Goal: Check status: Check status

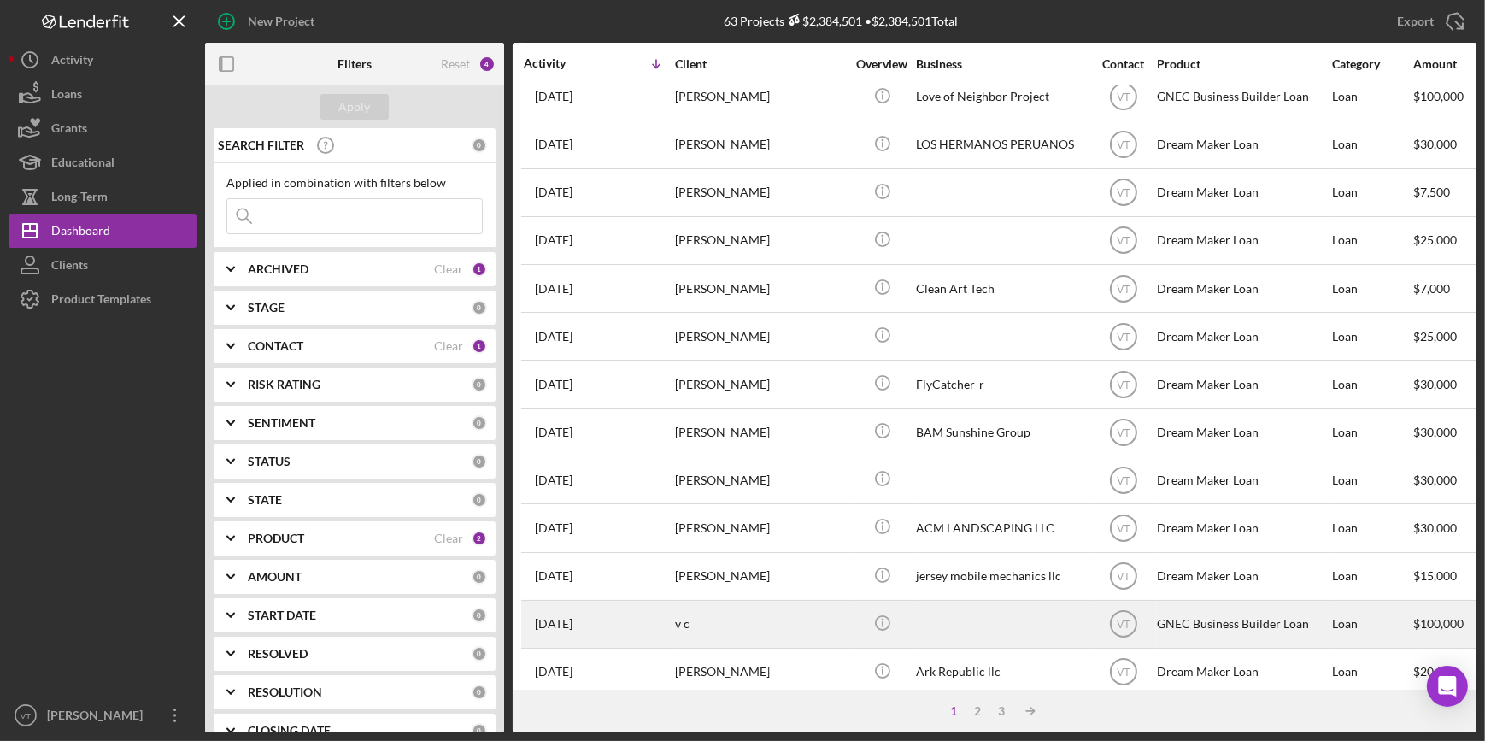
scroll to position [618, 0]
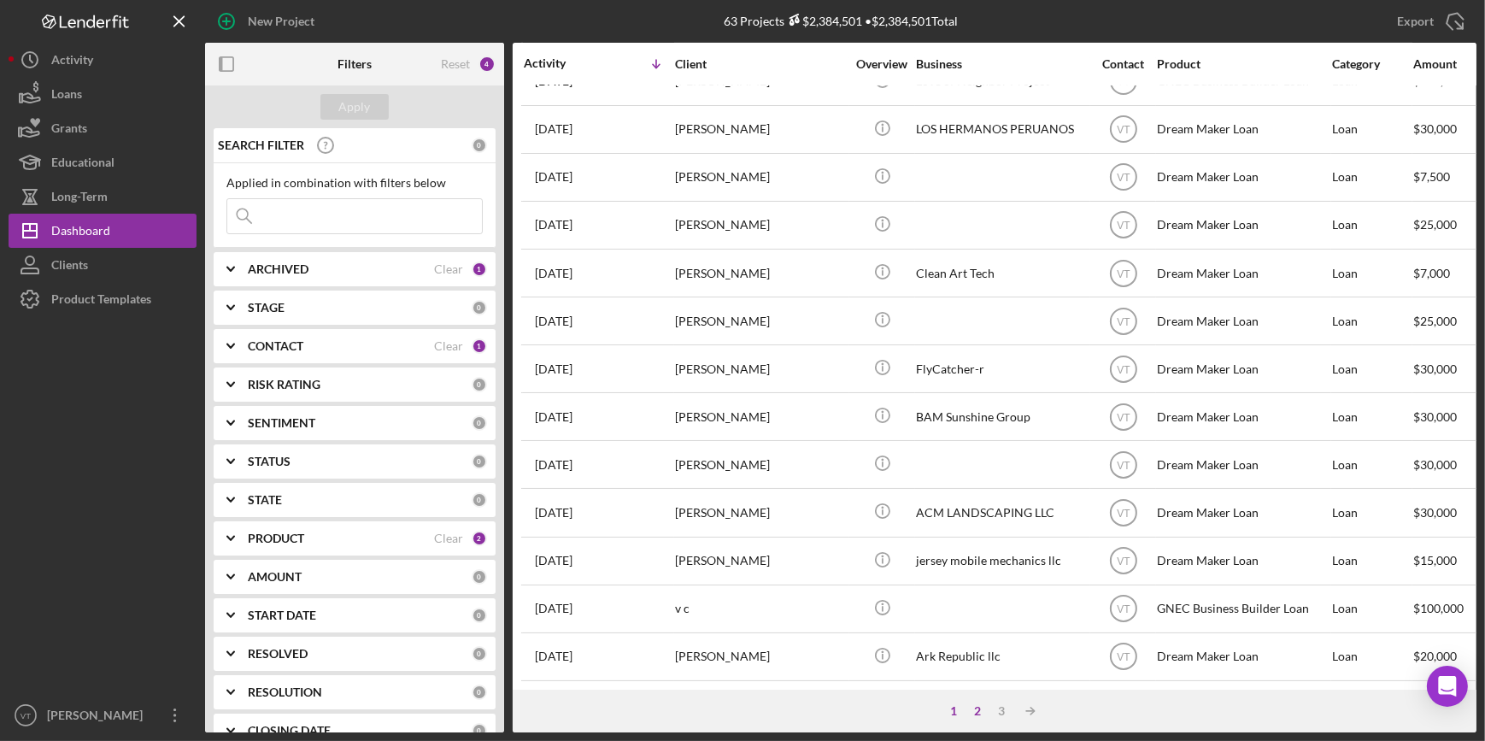
click at [978, 713] on div "2" at bounding box center [978, 711] width 24 height 14
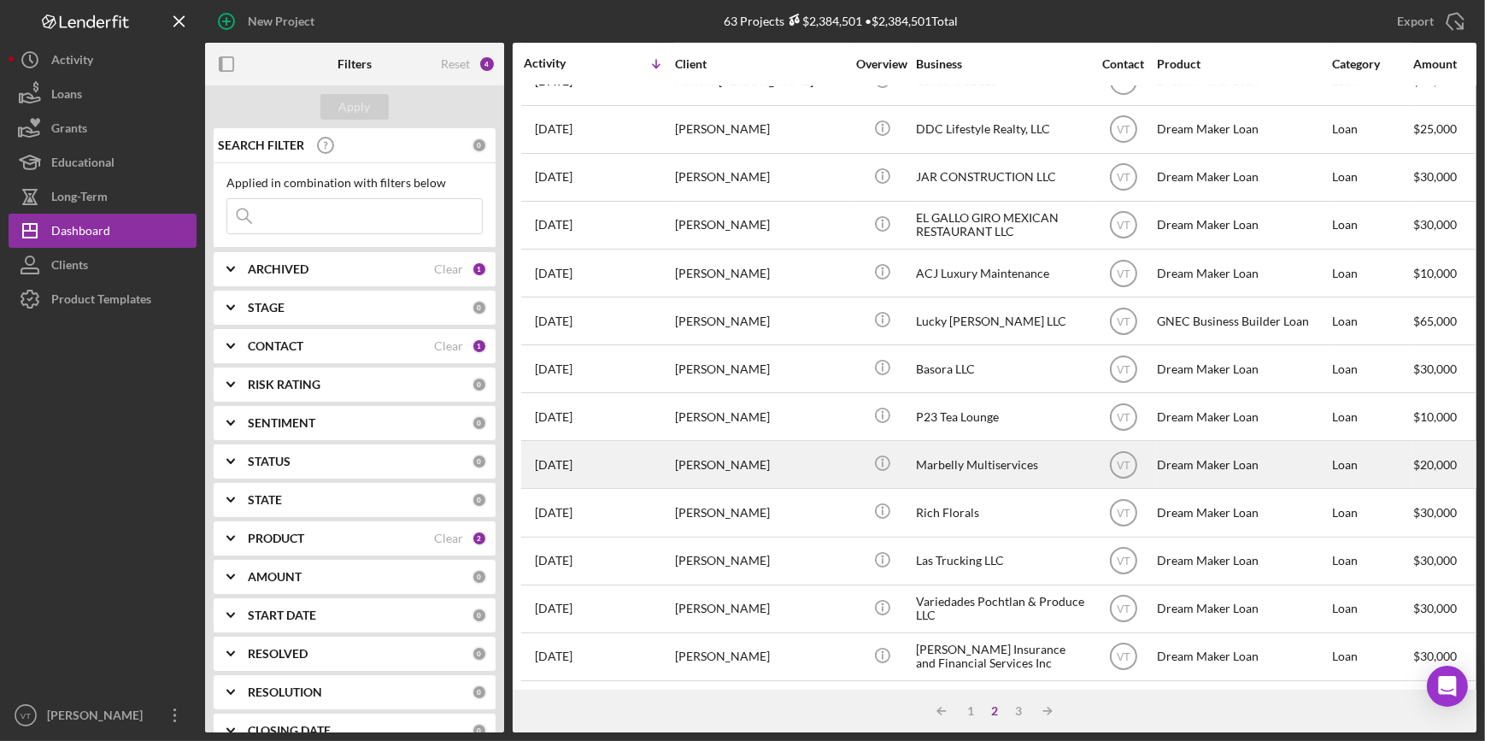
scroll to position [0, 0]
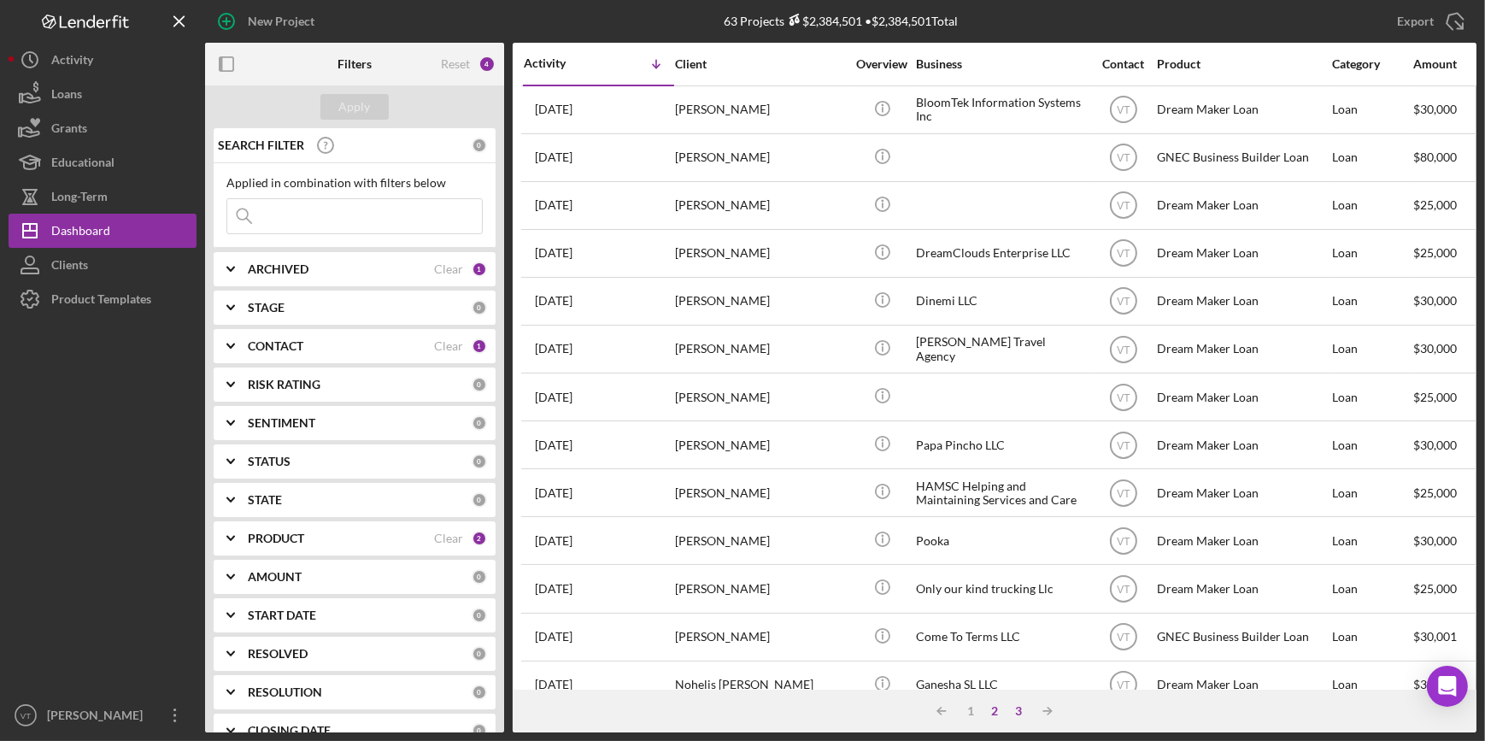
click at [1015, 709] on div "3" at bounding box center [1019, 711] width 24 height 14
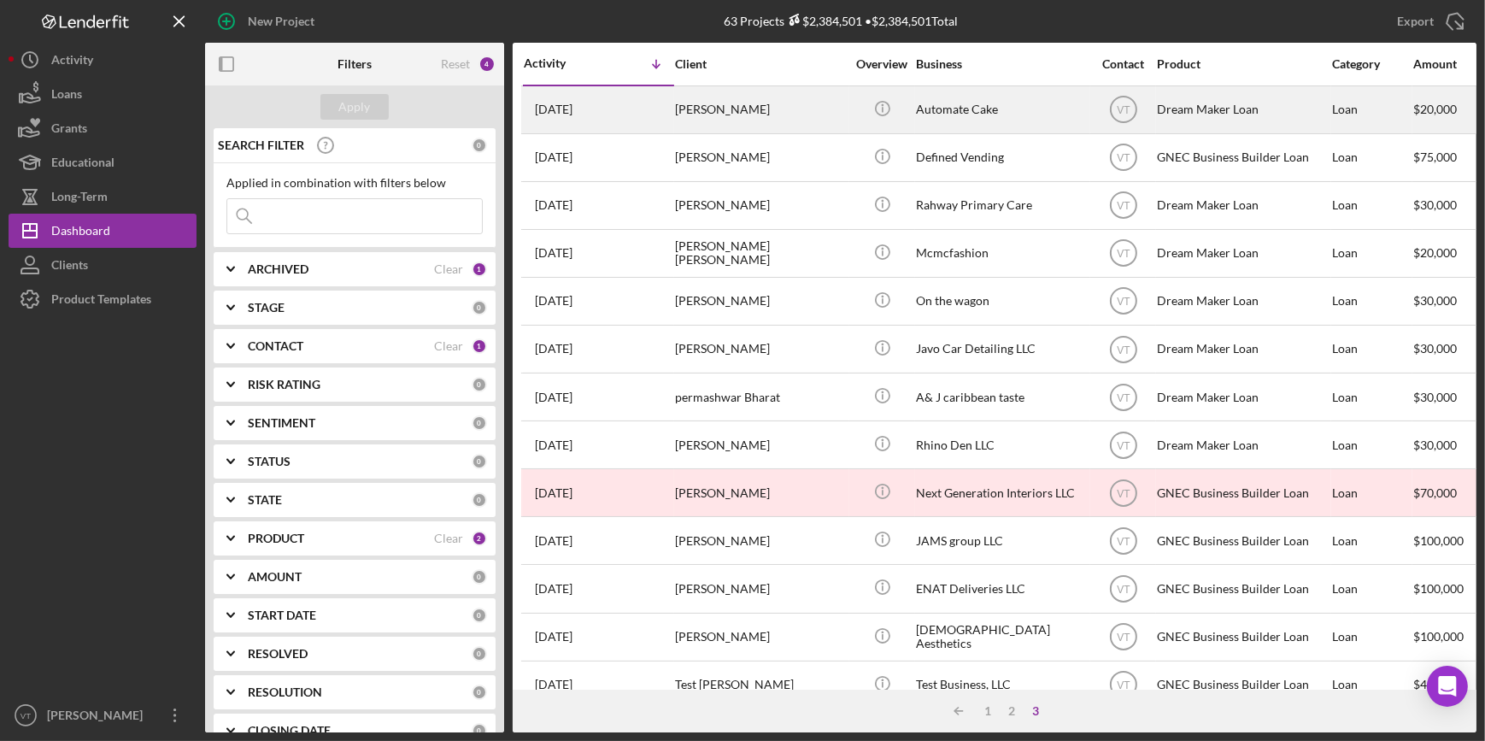
click at [679, 111] on div "Joseph Andrews" at bounding box center [760, 109] width 171 height 45
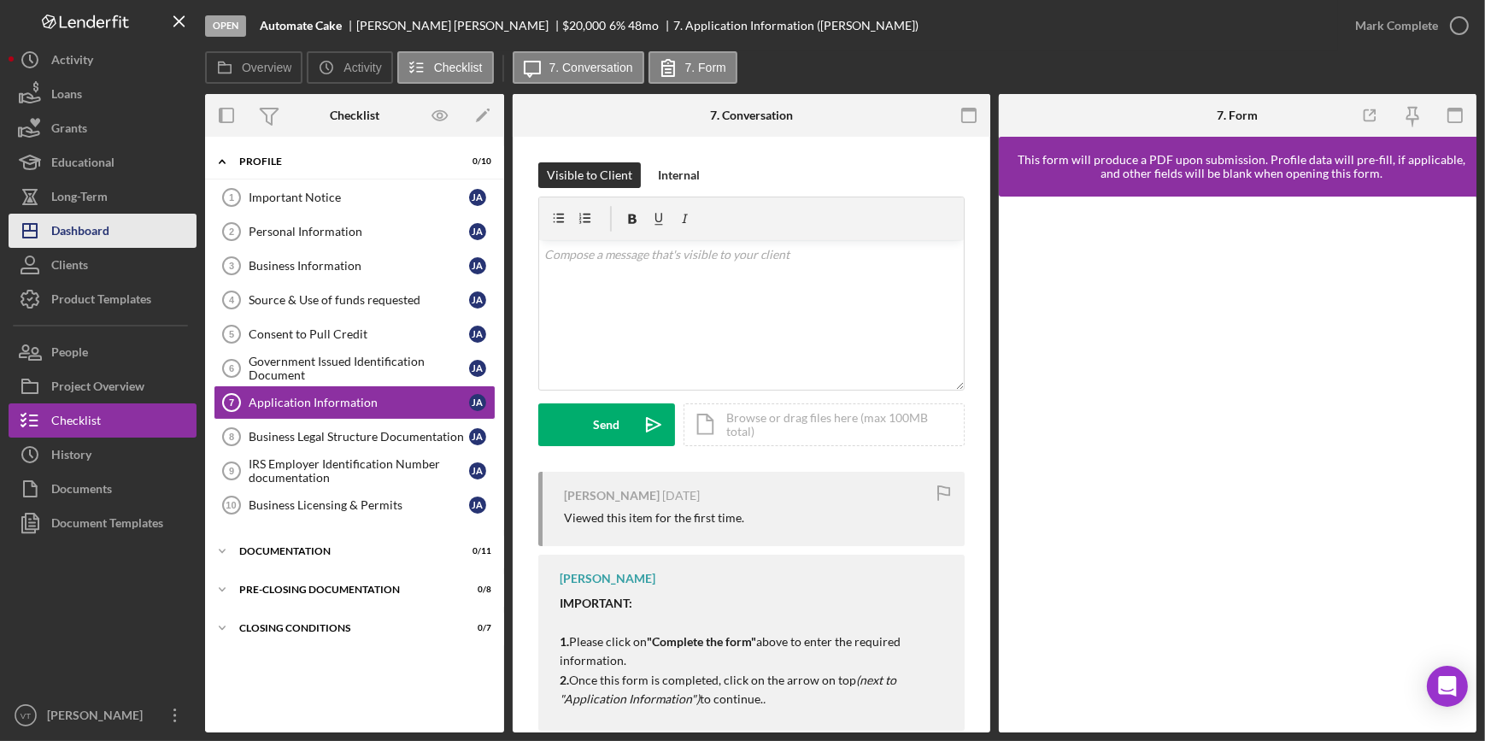
click at [97, 229] on div "Dashboard" at bounding box center [80, 233] width 58 height 38
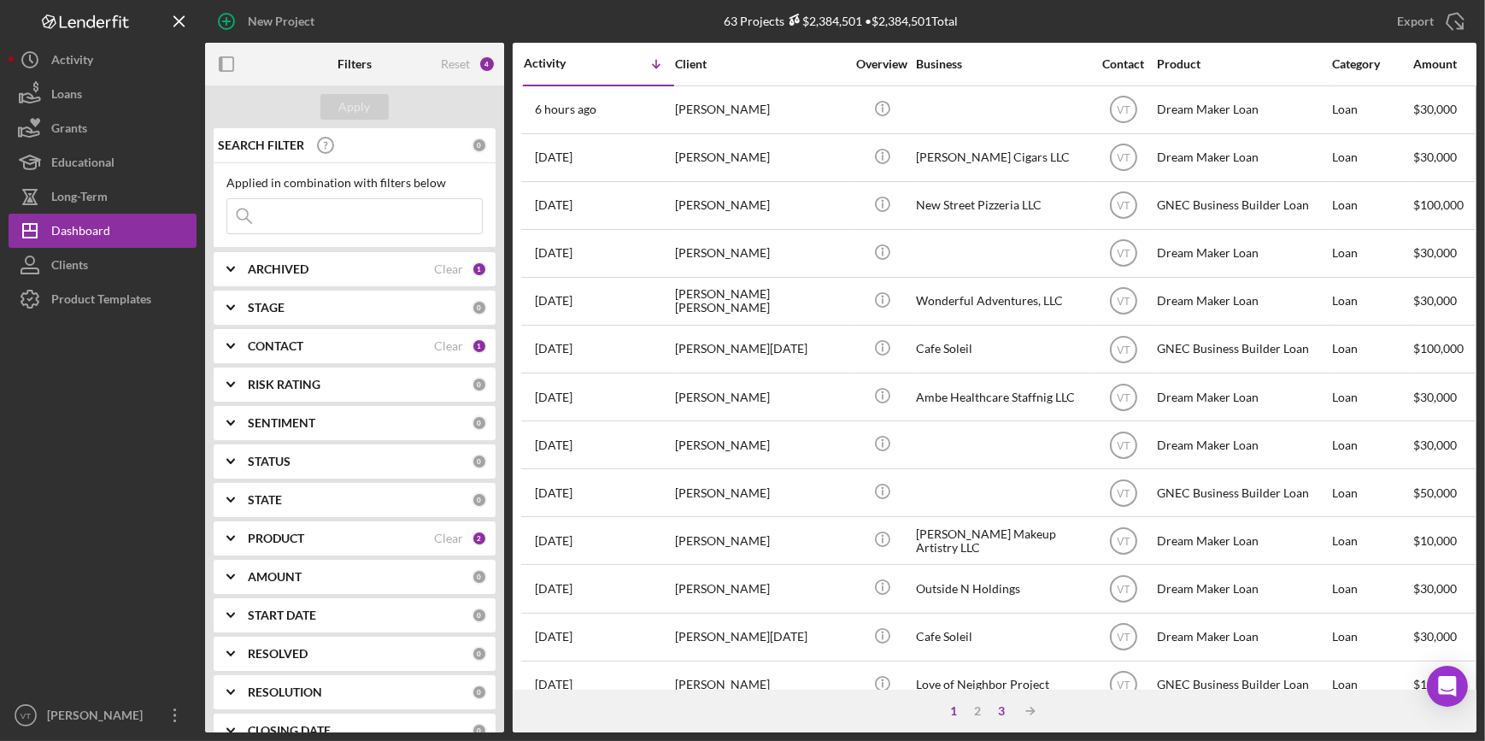
click at [1003, 709] on div "3" at bounding box center [1002, 711] width 24 height 14
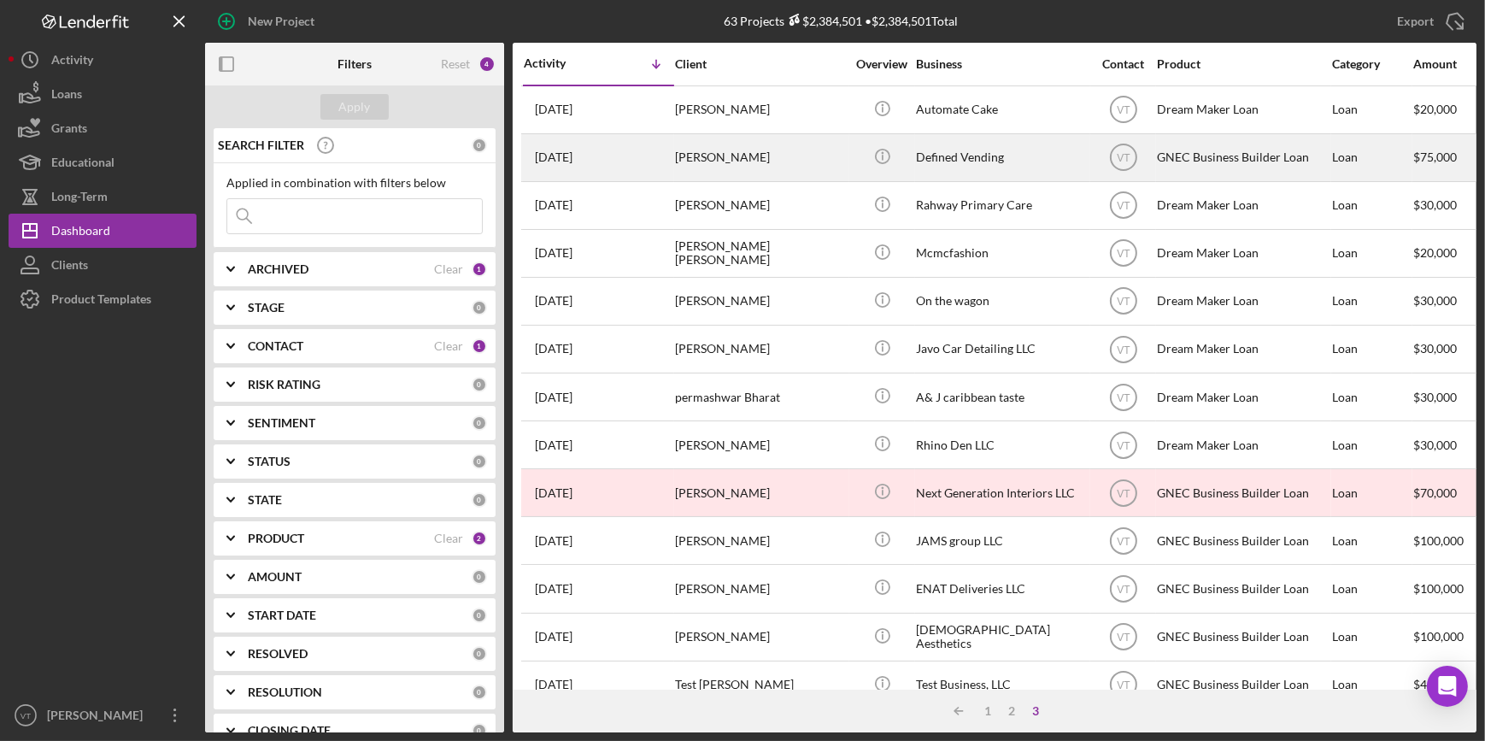
click at [785, 156] on div "[PERSON_NAME]" at bounding box center [760, 157] width 171 height 45
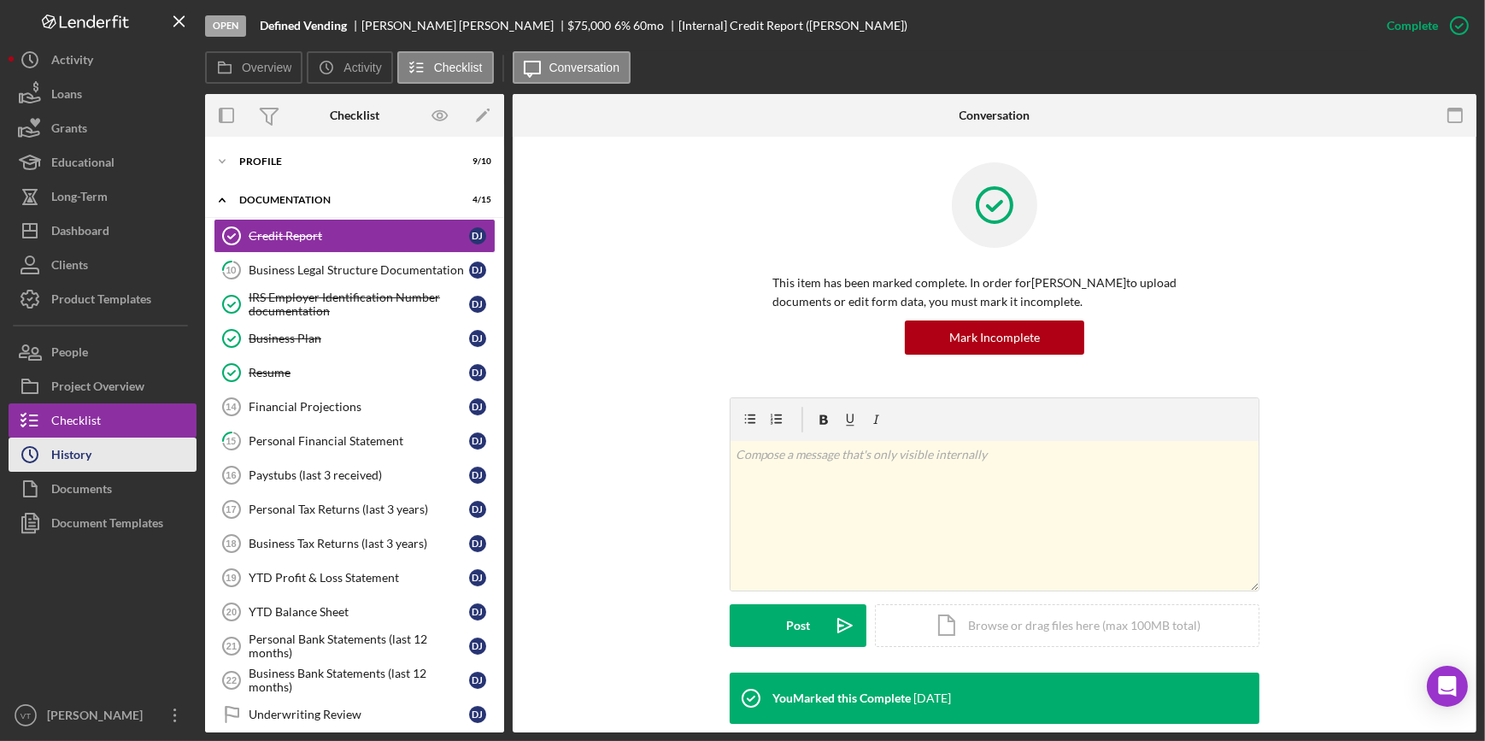
click at [124, 453] on button "Icon/History History" at bounding box center [103, 455] width 188 height 34
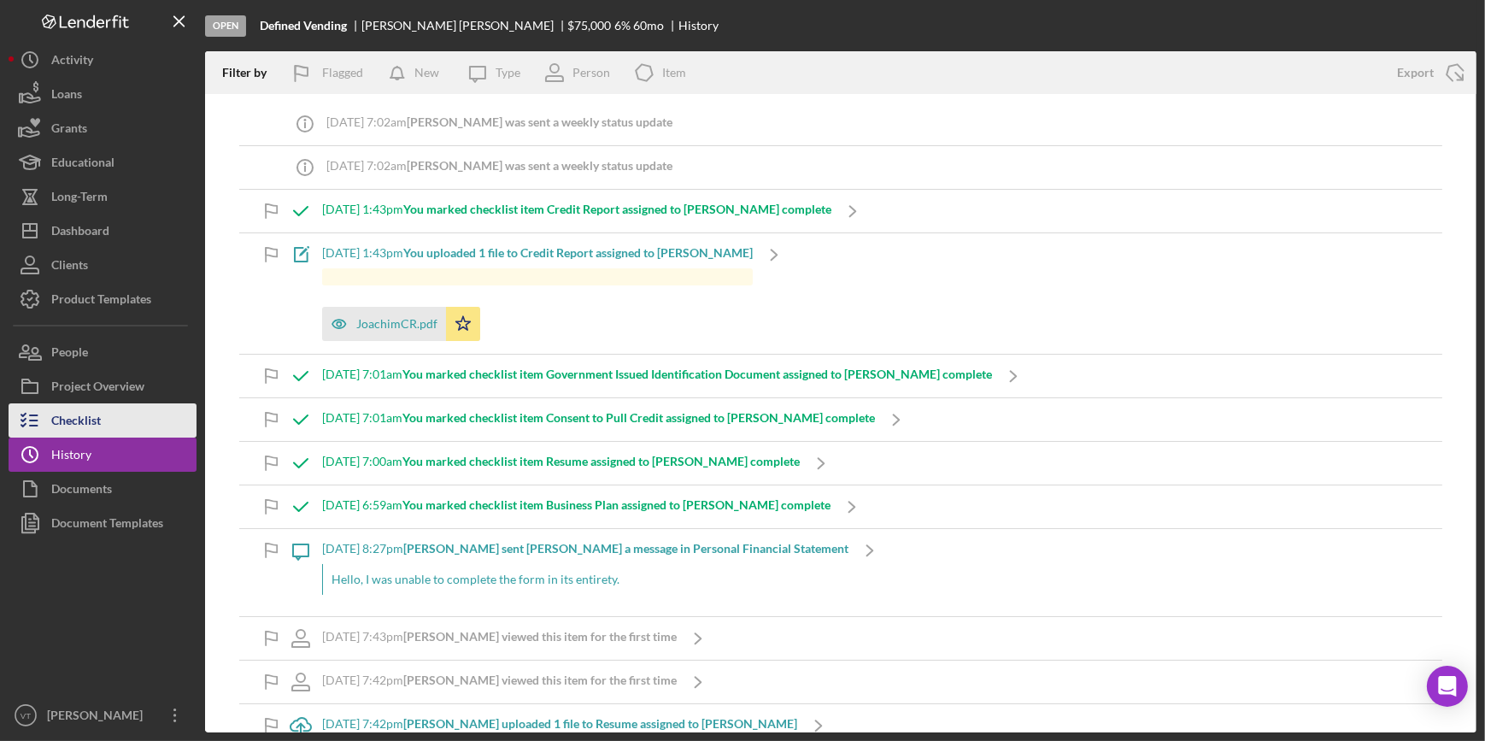
click at [156, 416] on button "Checklist" at bounding box center [103, 420] width 188 height 34
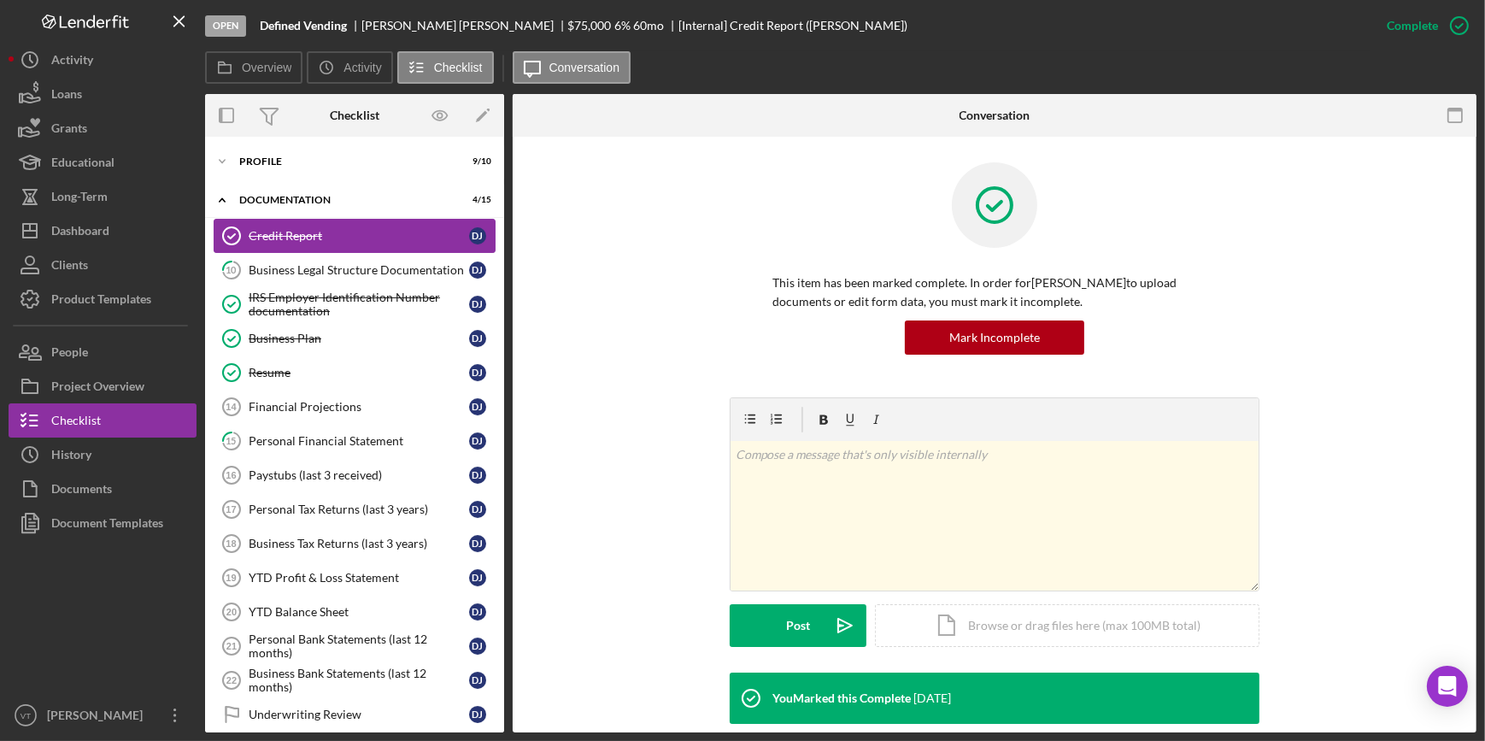
click at [325, 235] on div "Credit Report" at bounding box center [359, 236] width 221 height 14
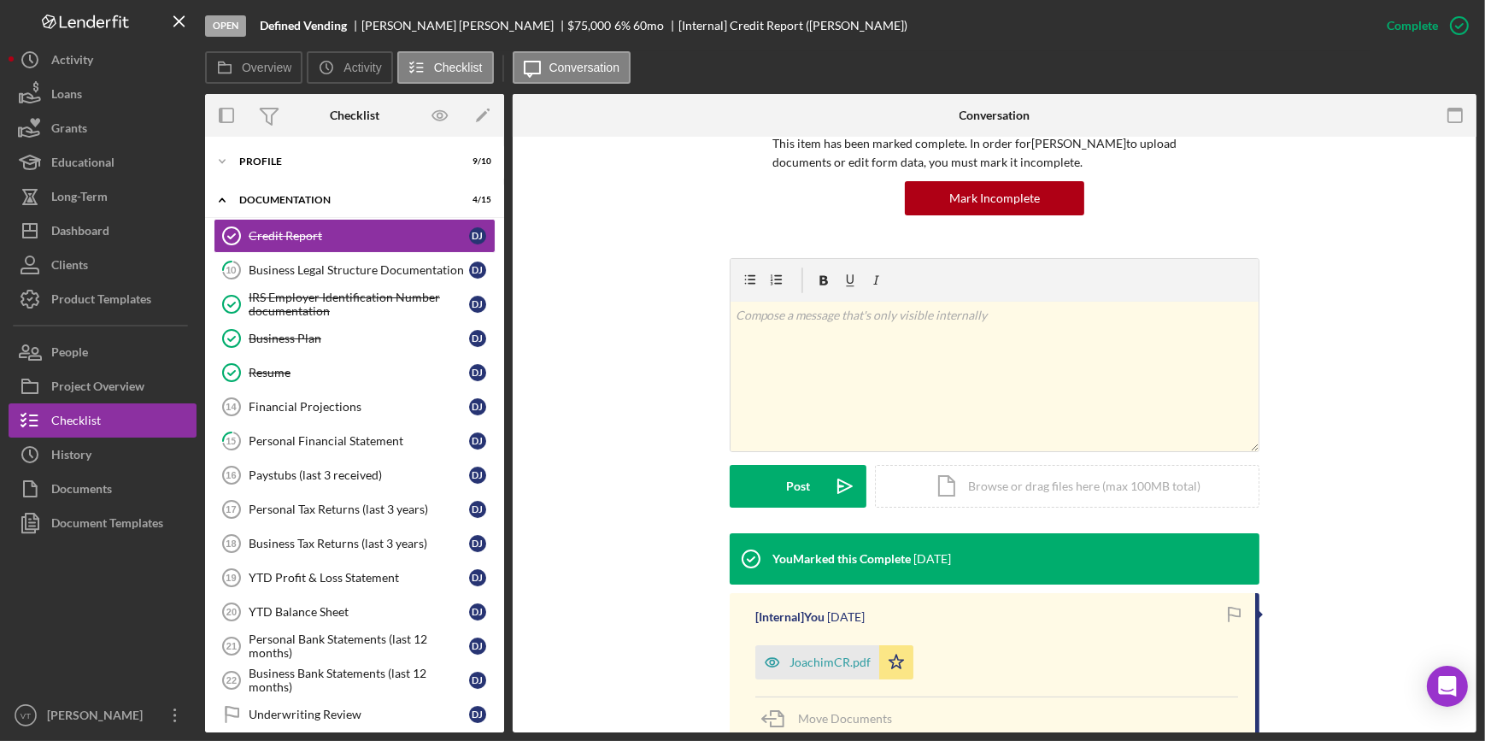
scroll to position [277, 0]
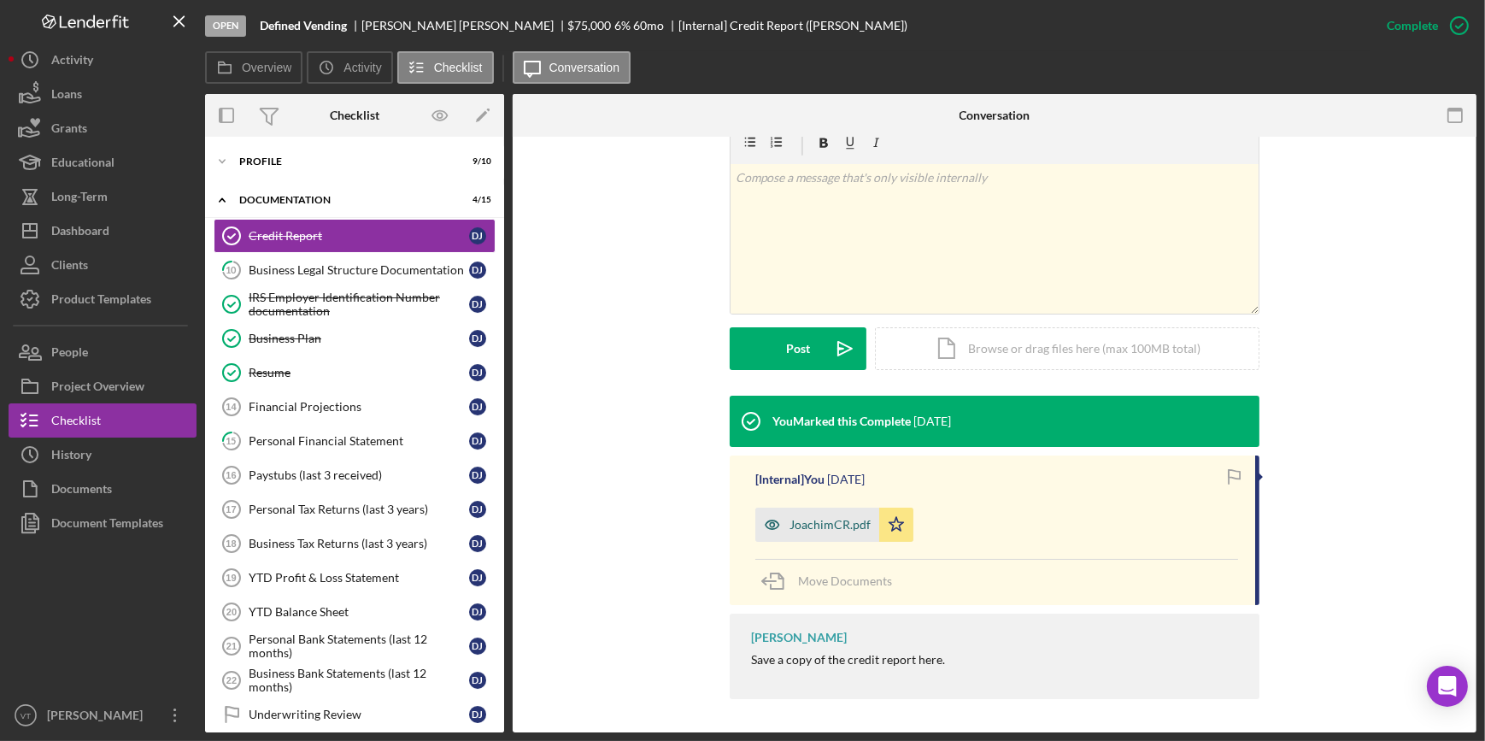
click at [812, 521] on div "JoachimCR.pdf" at bounding box center [830, 525] width 81 height 14
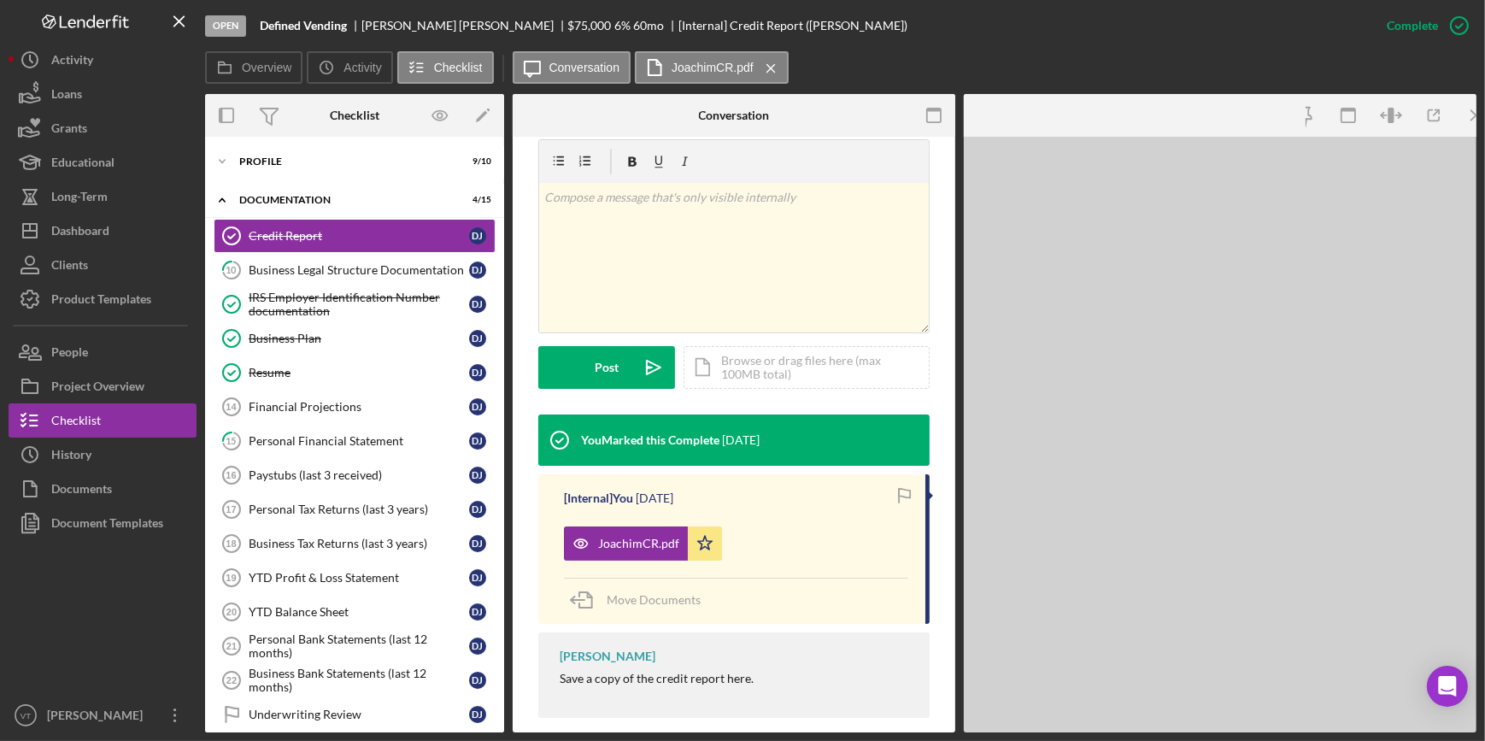
scroll to position [297, 0]
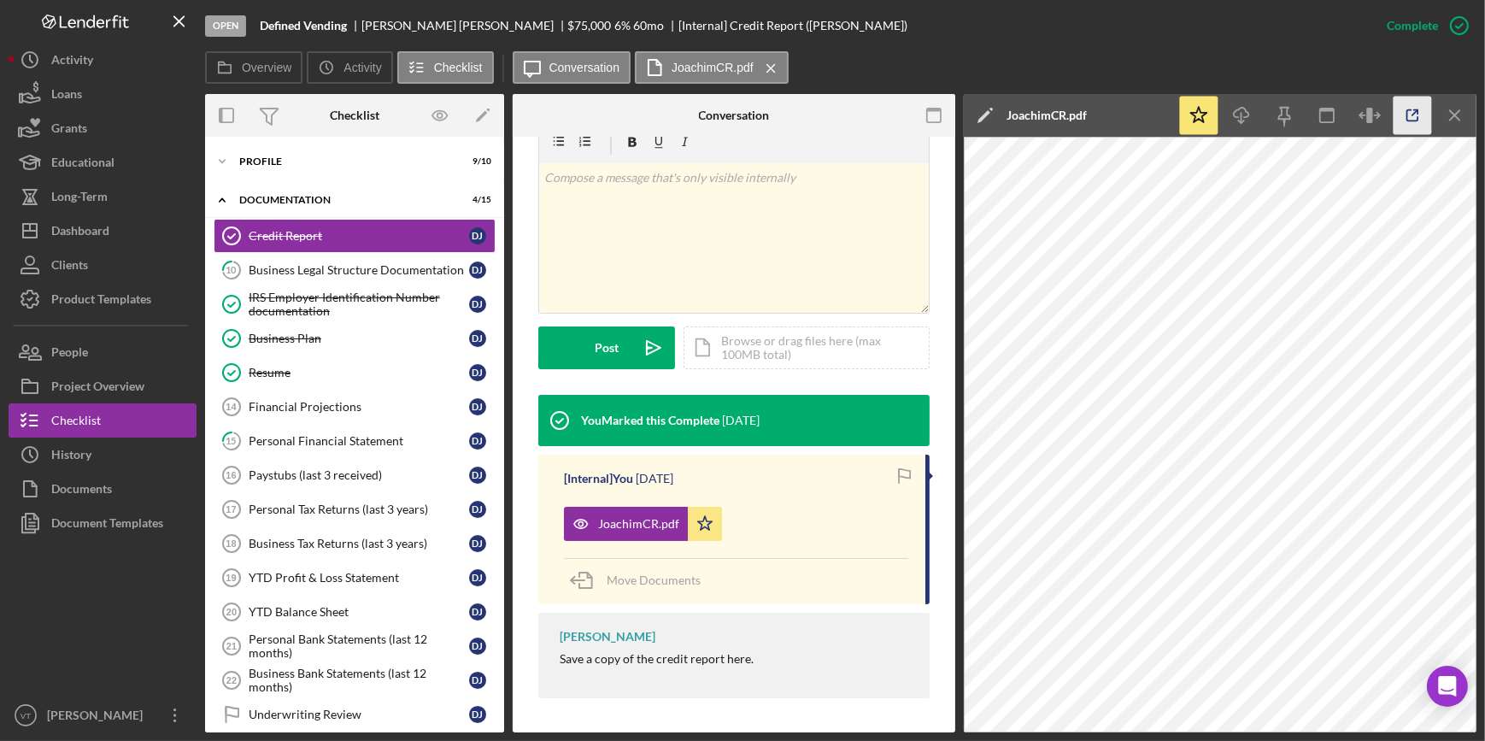
click at [1408, 120] on icon "button" at bounding box center [1413, 115] width 11 height 11
